Goal: Task Accomplishment & Management: Complete application form

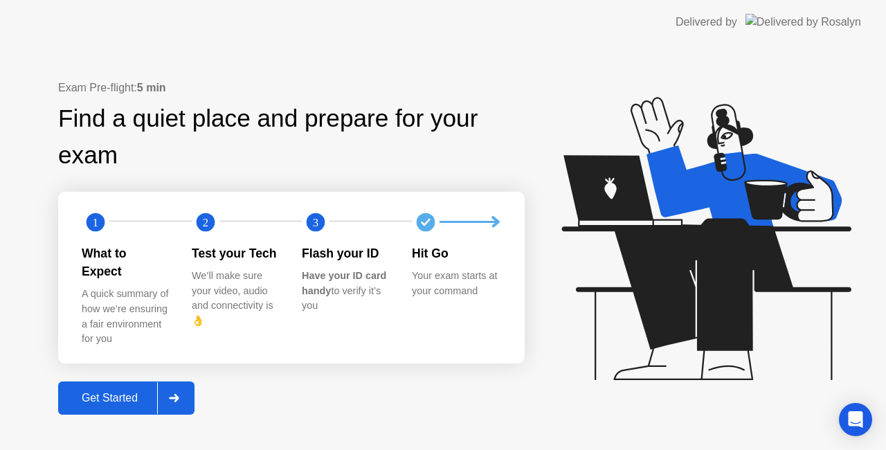
click at [119, 381] on button "Get Started" at bounding box center [126, 397] width 136 height 33
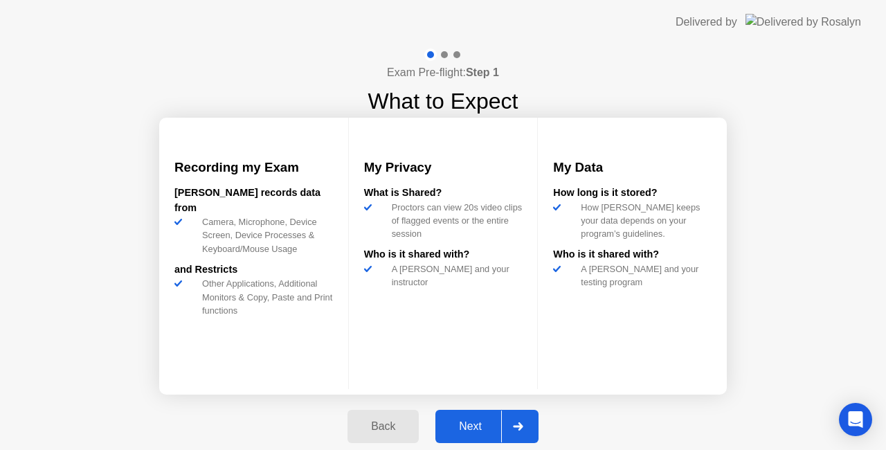
click at [481, 421] on div "Next" at bounding box center [471, 426] width 62 height 12
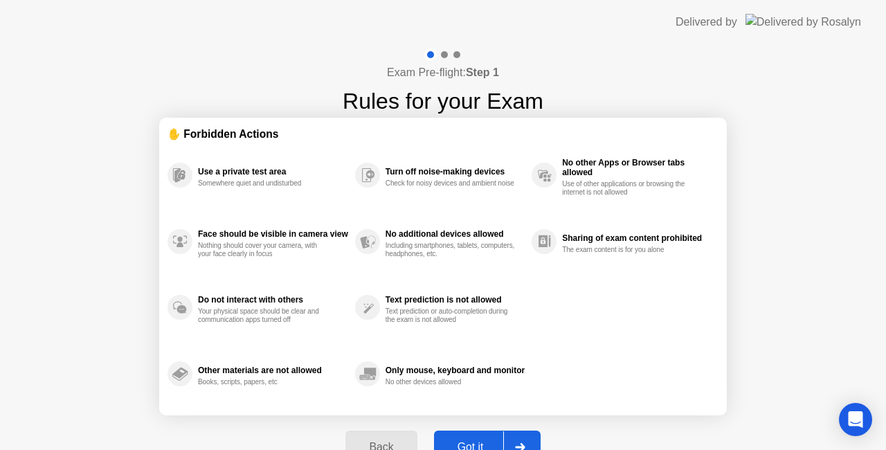
click at [487, 442] on div "Got it" at bounding box center [470, 447] width 65 height 12
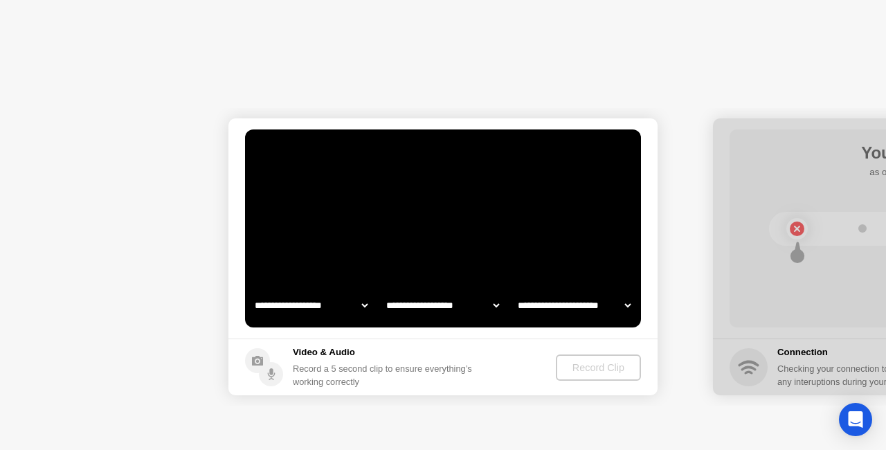
select select "**********"
select select "*******"
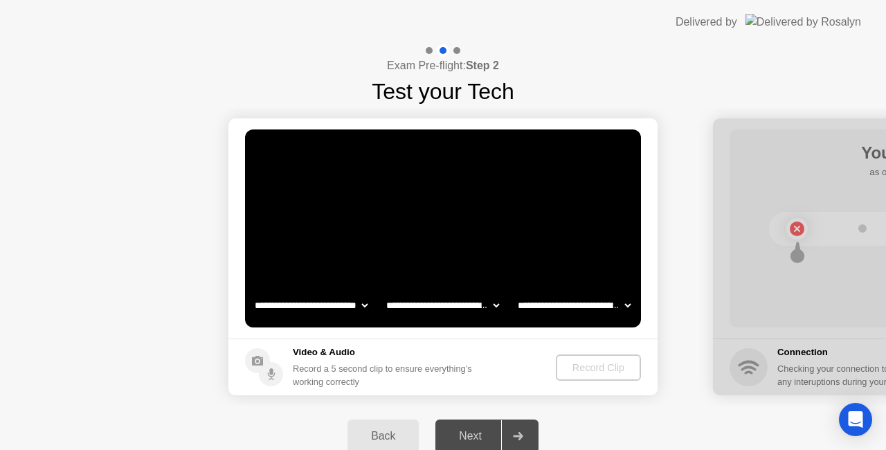
click at [449, 246] on video at bounding box center [443, 228] width 396 height 198
click at [593, 369] on div "Record Clip" at bounding box center [599, 367] width 74 height 11
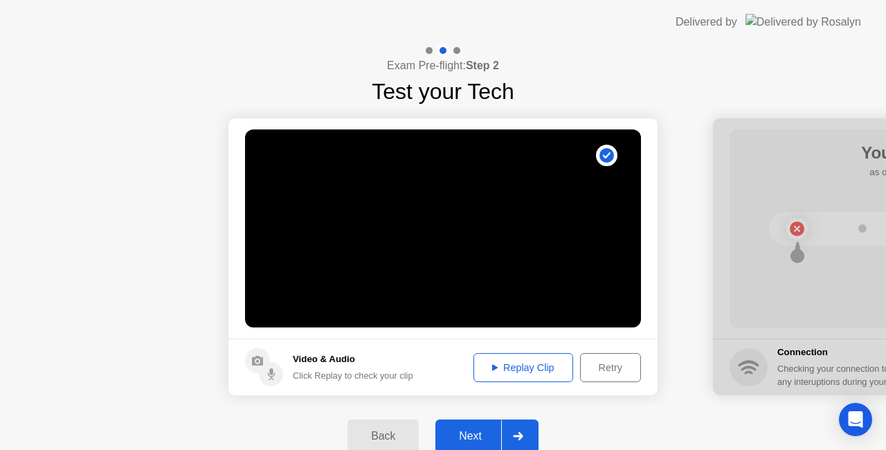
click at [477, 439] on div "Next" at bounding box center [471, 436] width 62 height 12
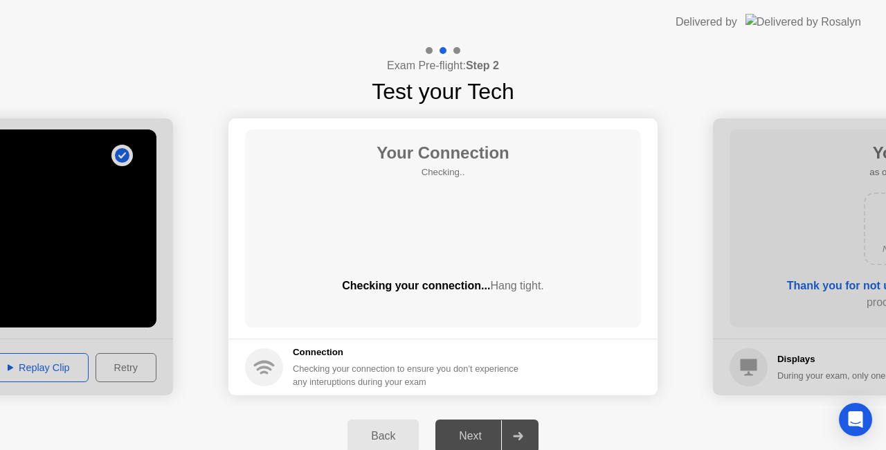
click at [607, 44] on header "Delivered by" at bounding box center [443, 22] width 886 height 44
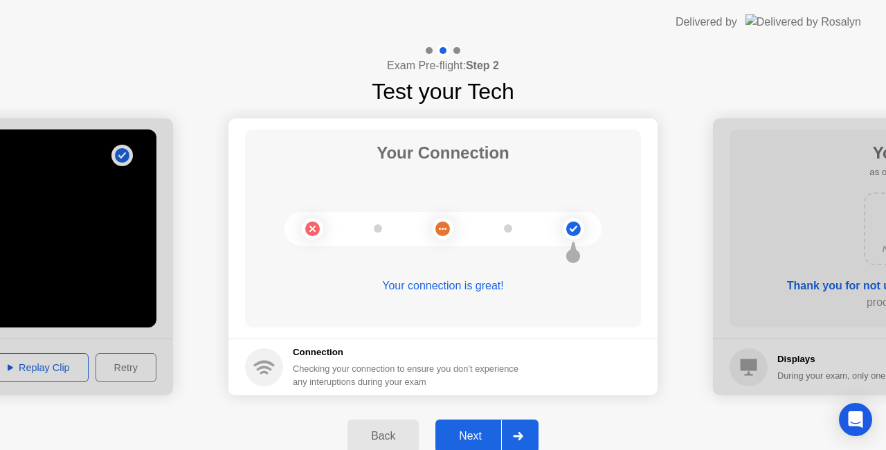
click at [474, 434] on div "Next" at bounding box center [471, 436] width 62 height 12
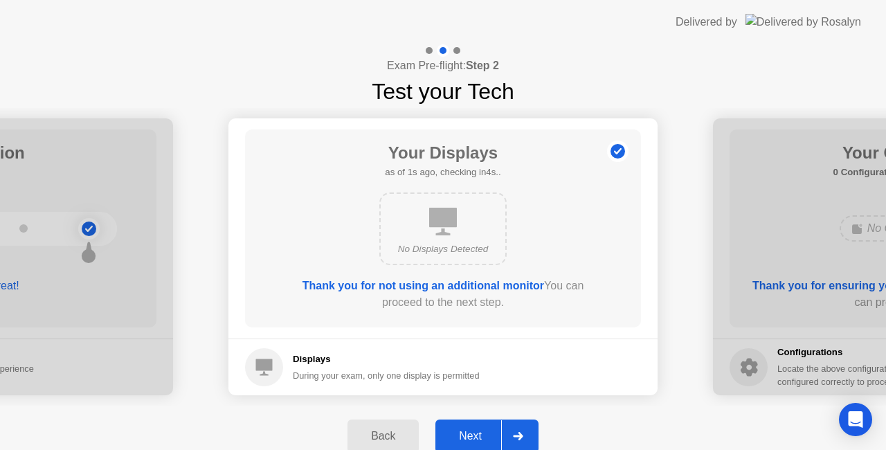
click at [479, 438] on div "Next" at bounding box center [471, 436] width 62 height 12
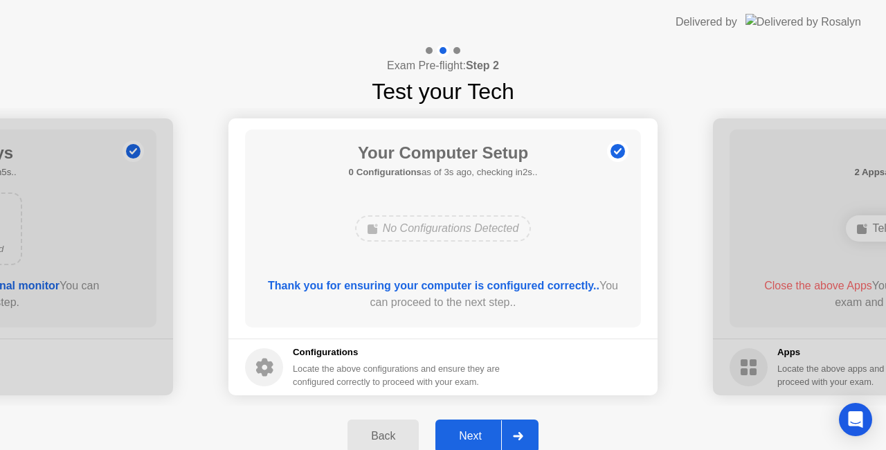
click at [474, 430] on div "Next" at bounding box center [471, 436] width 62 height 12
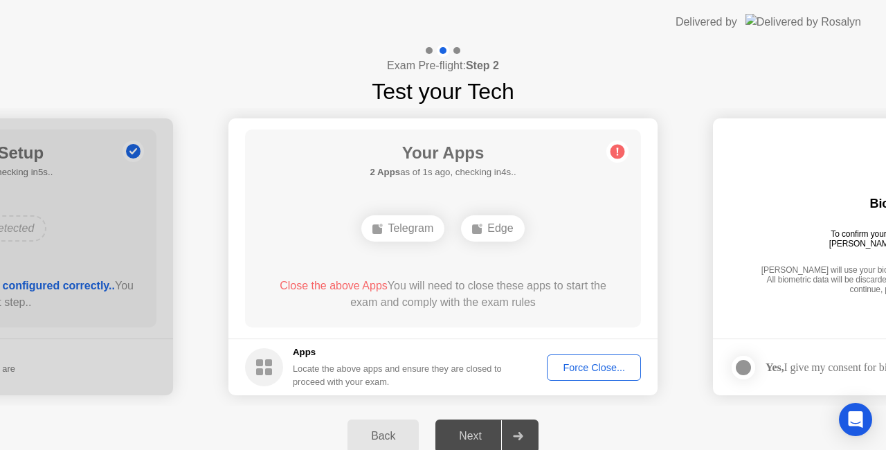
click at [602, 364] on div "Force Close..." at bounding box center [594, 367] width 84 height 11
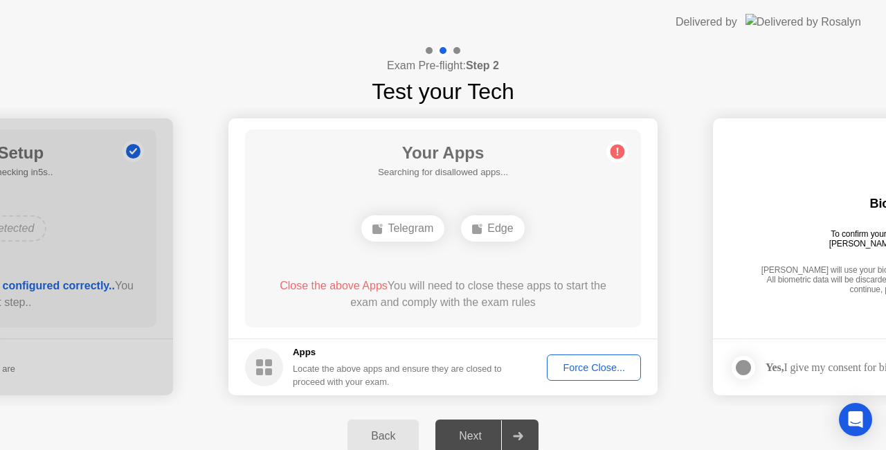
click at [584, 366] on div "Force Close..." at bounding box center [594, 367] width 84 height 11
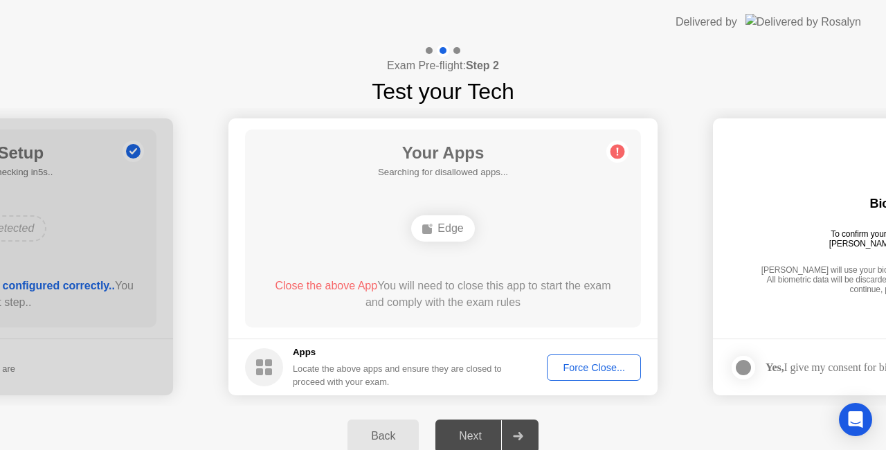
click at [601, 365] on div "Force Close..." at bounding box center [594, 367] width 84 height 11
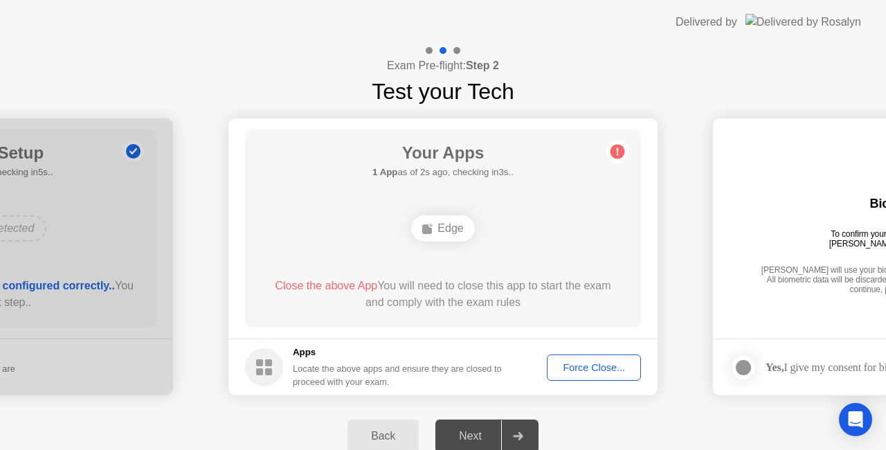
click at [575, 367] on div "Force Close..." at bounding box center [594, 367] width 84 height 11
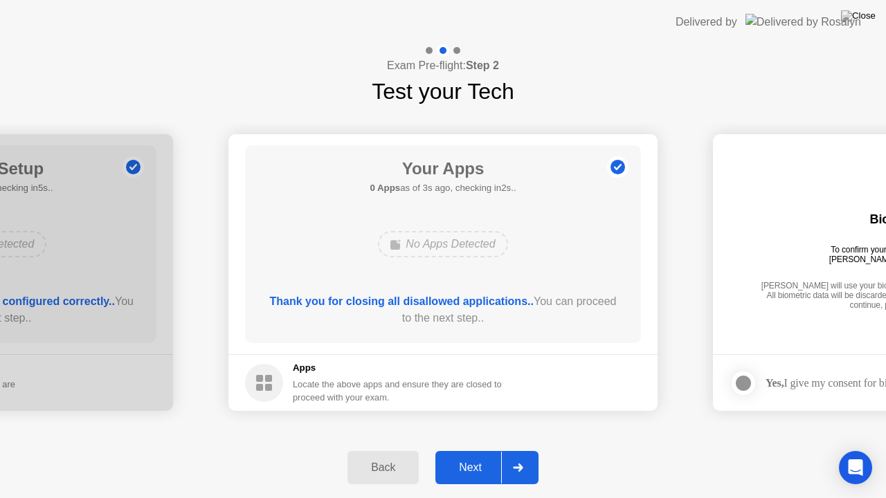
click at [482, 449] on div "Next" at bounding box center [471, 468] width 62 height 12
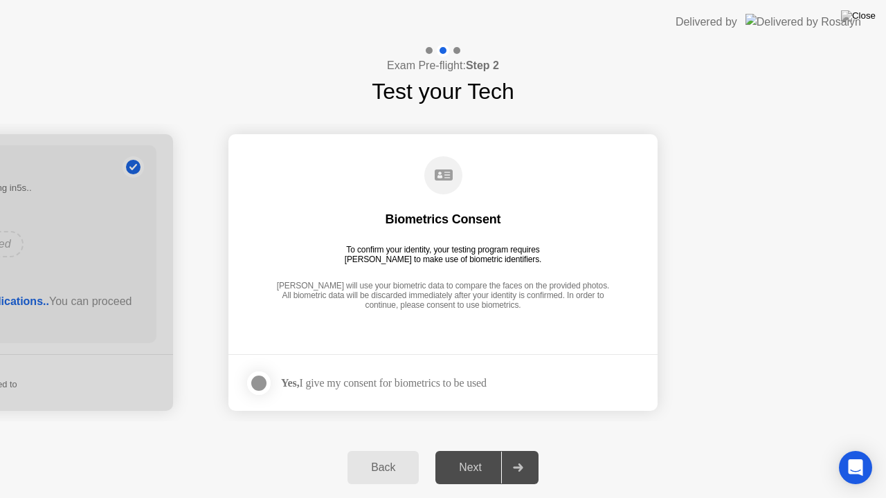
click at [262, 381] on div at bounding box center [259, 383] width 17 height 17
click at [486, 449] on div "Next" at bounding box center [471, 468] width 62 height 12
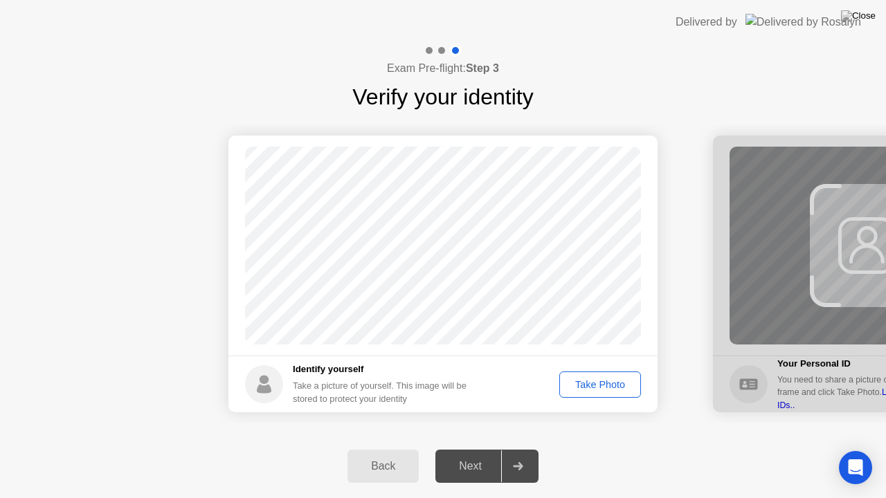
click at [600, 382] on div "Take Photo" at bounding box center [600, 384] width 72 height 11
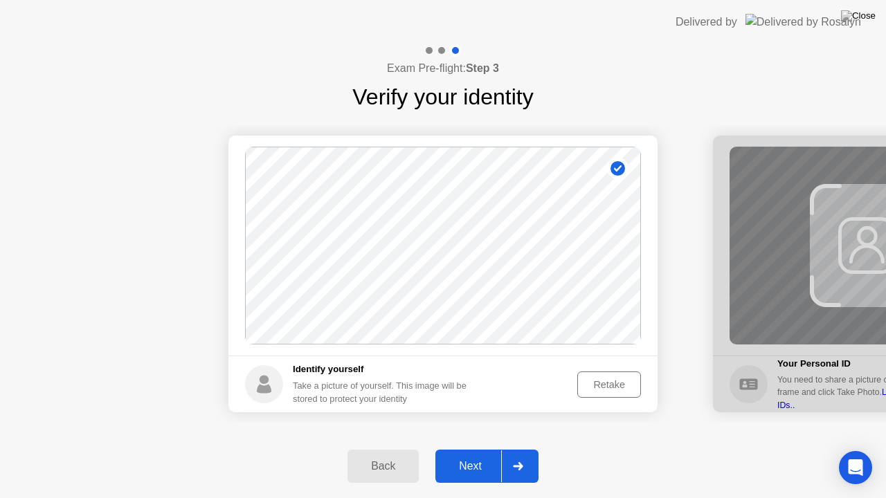
click at [608, 385] on div "Retake" at bounding box center [609, 384] width 54 height 11
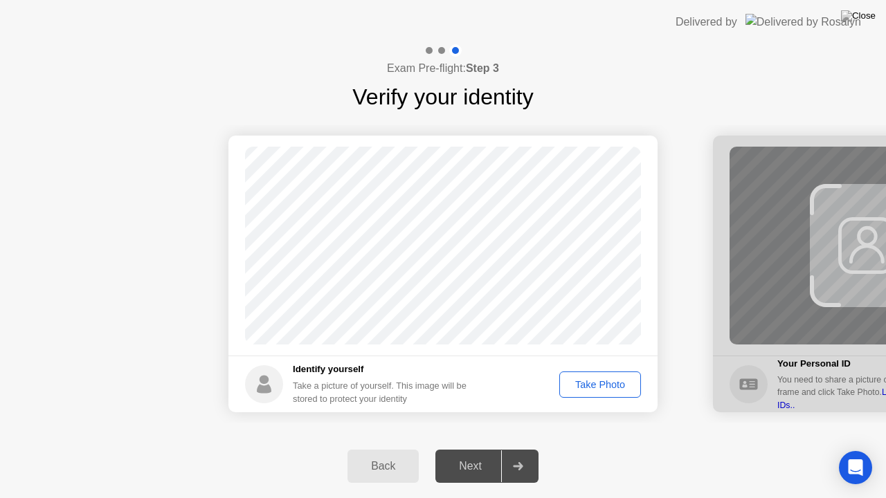
click at [608, 385] on div "Take Photo" at bounding box center [600, 384] width 72 height 11
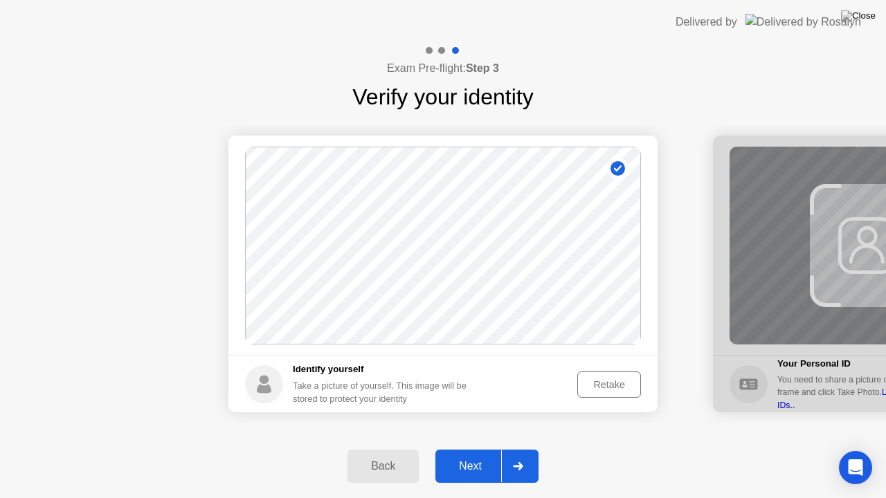
click at [471, 449] on div "Next" at bounding box center [471, 466] width 62 height 12
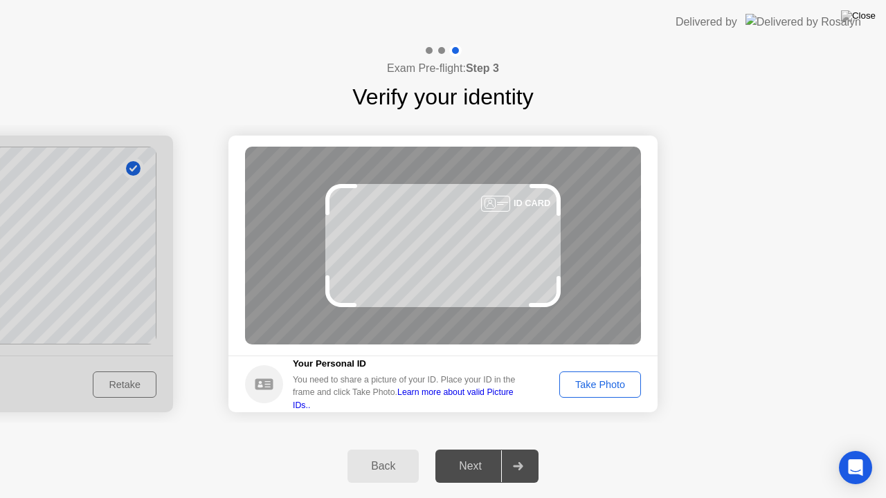
click at [604, 388] on div "Take Photo" at bounding box center [600, 384] width 72 height 11
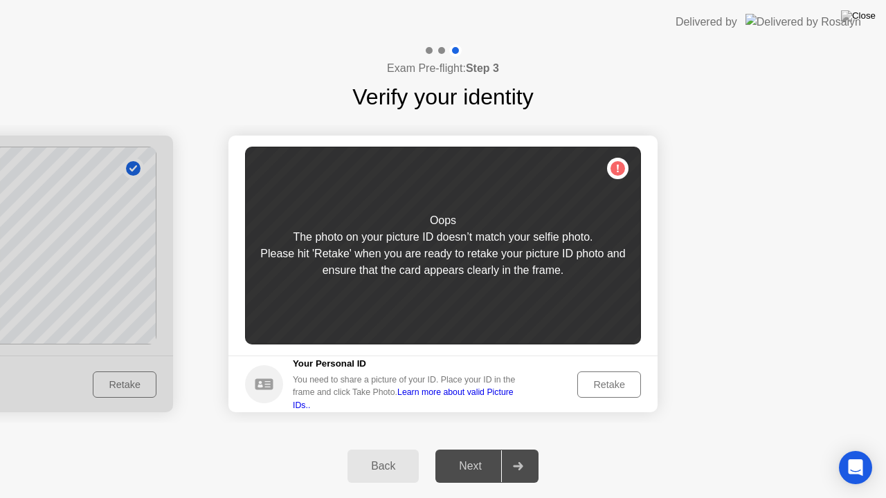
click at [622, 382] on div "Retake" at bounding box center [609, 384] width 54 height 11
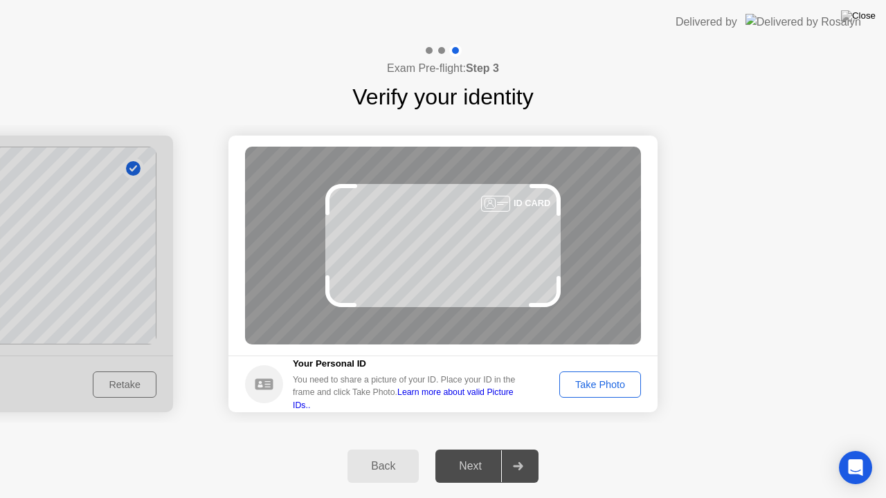
click at [603, 384] on div "Take Photo" at bounding box center [600, 384] width 72 height 11
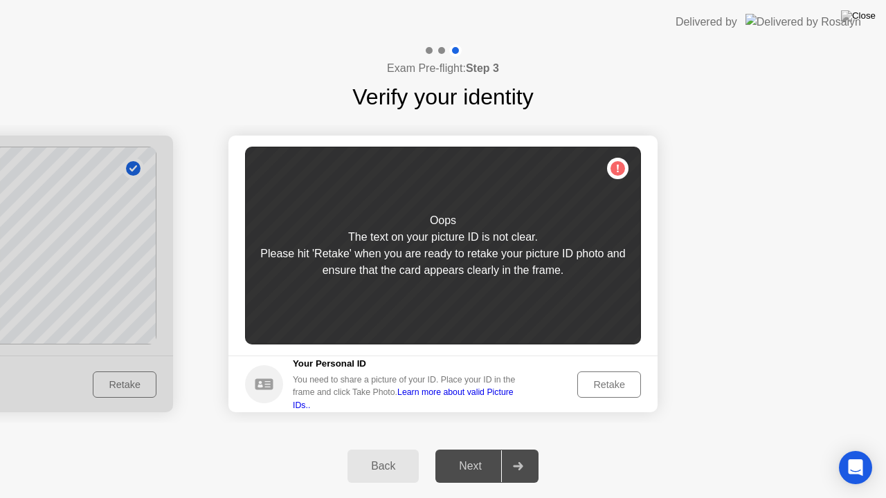
click at [603, 384] on div "Retake" at bounding box center [609, 384] width 54 height 11
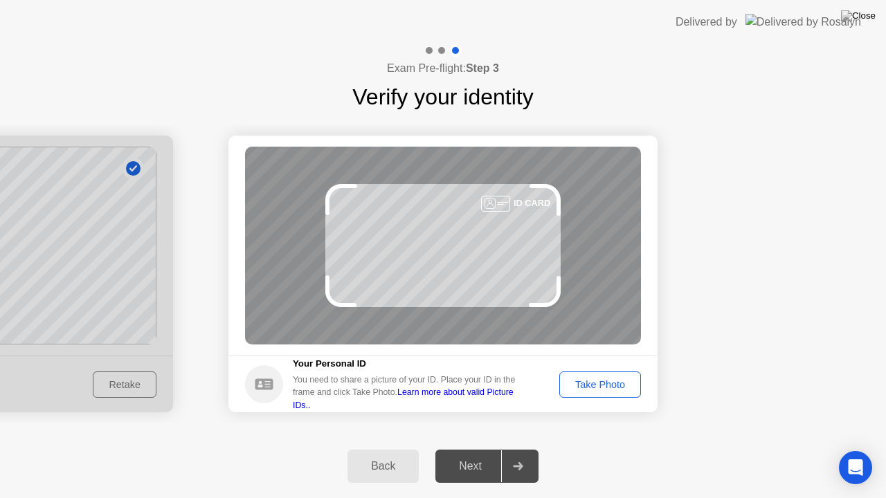
click at [603, 384] on div "Take Photo" at bounding box center [600, 384] width 72 height 11
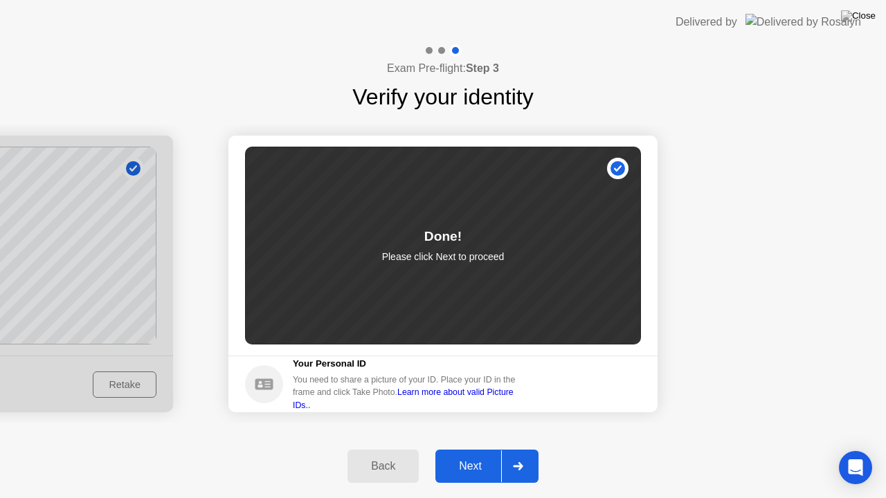
click at [476, 449] on div "Next" at bounding box center [471, 466] width 62 height 12
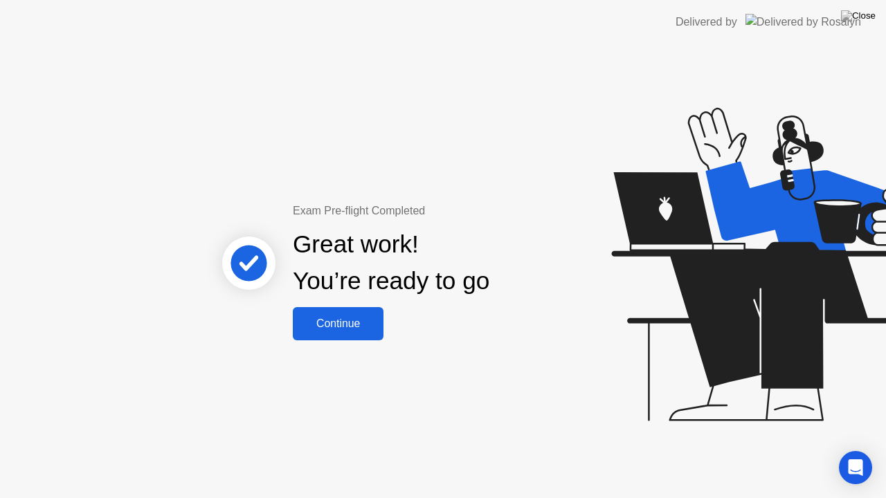
click at [347, 318] on div "Continue" at bounding box center [338, 324] width 82 height 12
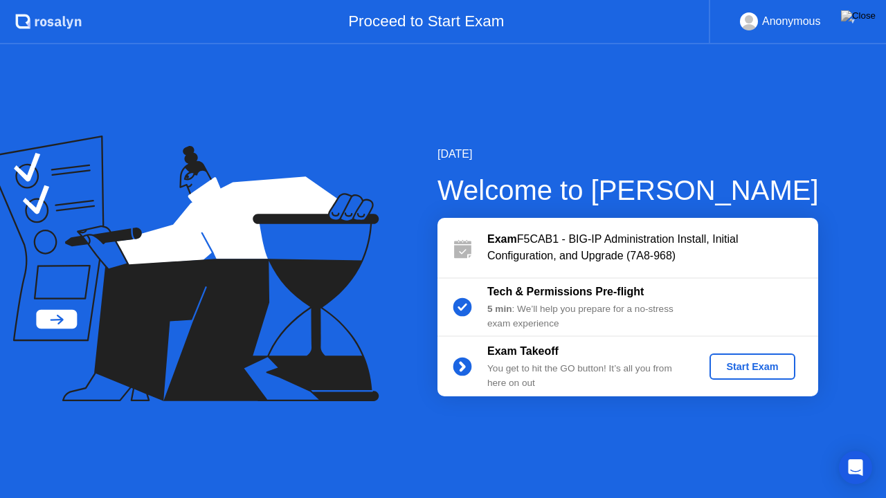
click at [755, 368] on div "Start Exam" at bounding box center [752, 366] width 74 height 11
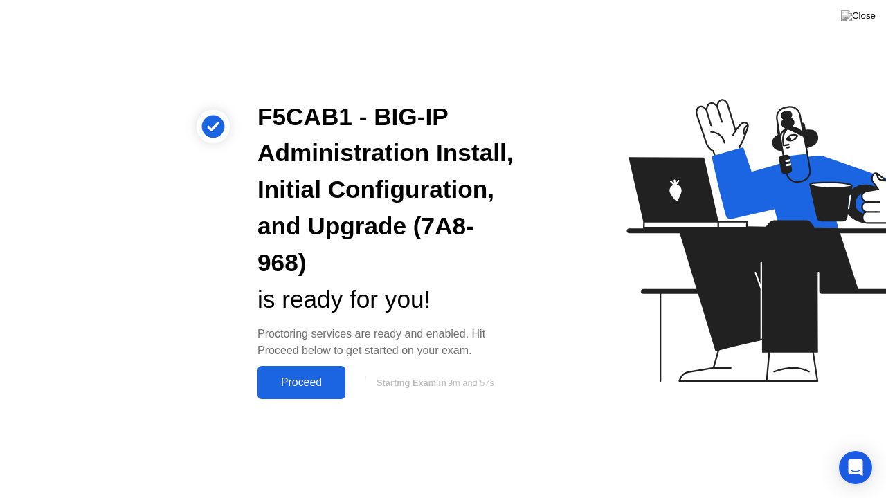
click at [316, 379] on div "Proceed" at bounding box center [302, 383] width 80 height 12
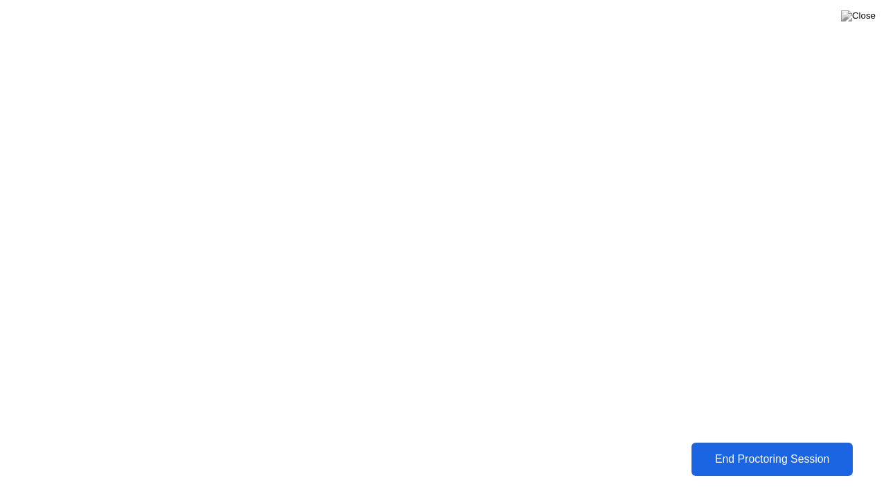
click at [761, 449] on div "End Proctoring Session" at bounding box center [772, 459] width 154 height 12
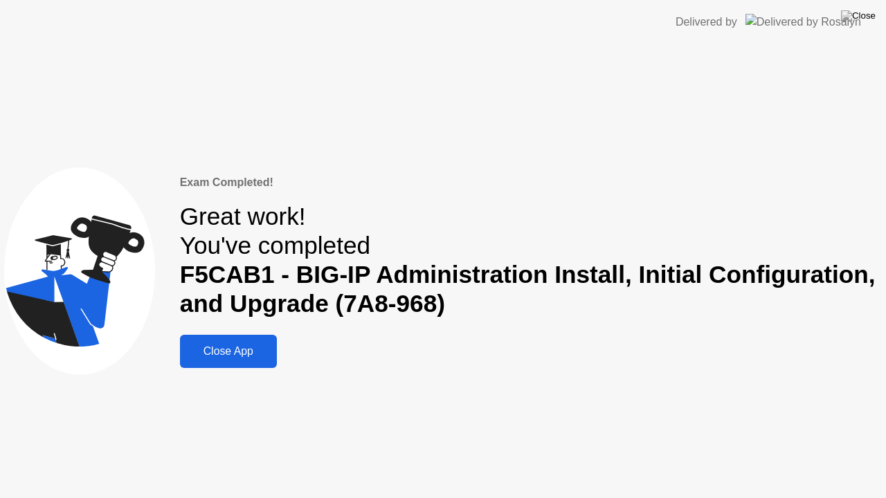
click at [253, 348] on div "Close App" at bounding box center [228, 351] width 89 height 12
